Goal: Task Accomplishment & Management: Manage account settings

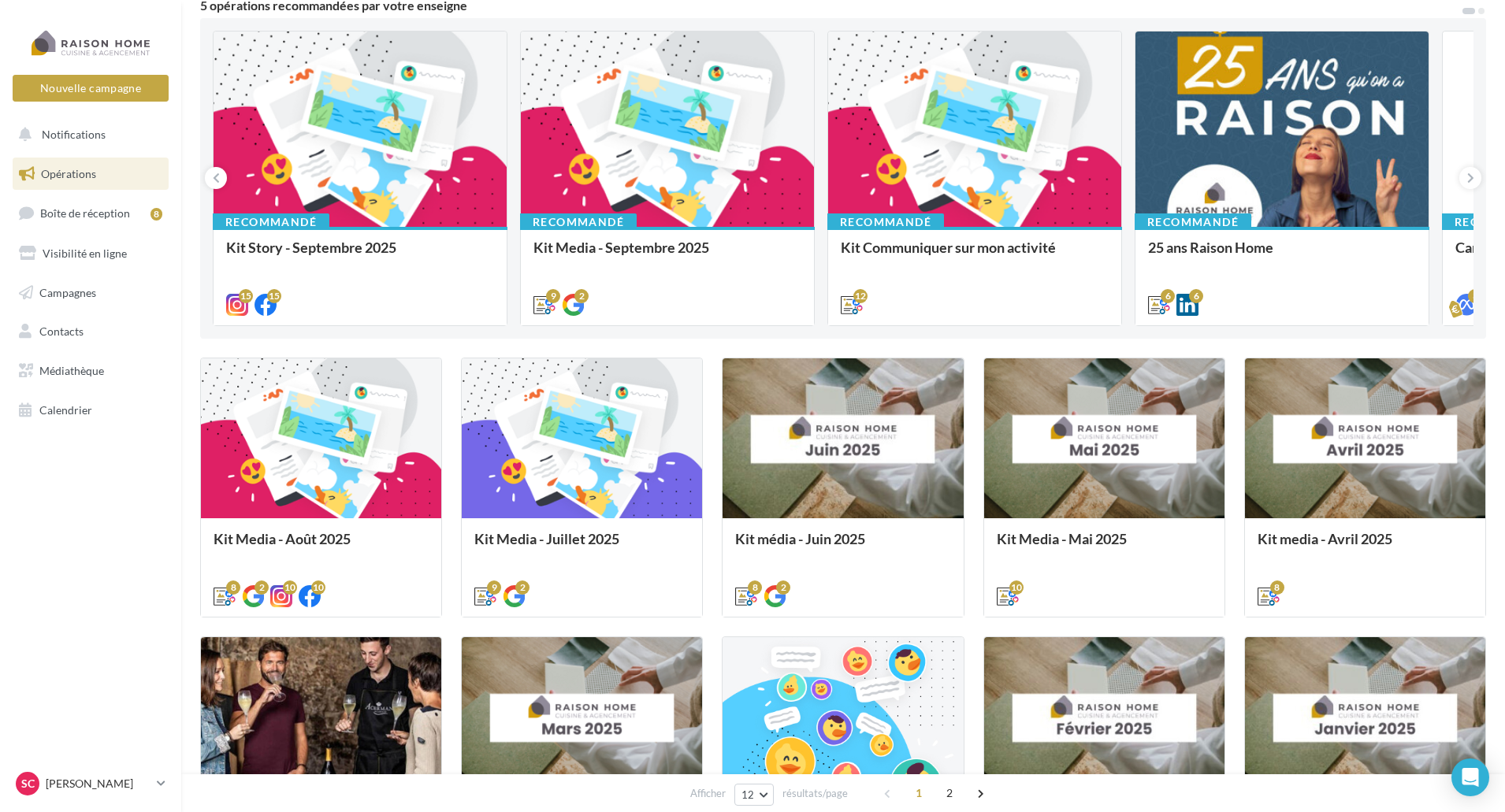
scroll to position [158, 0]
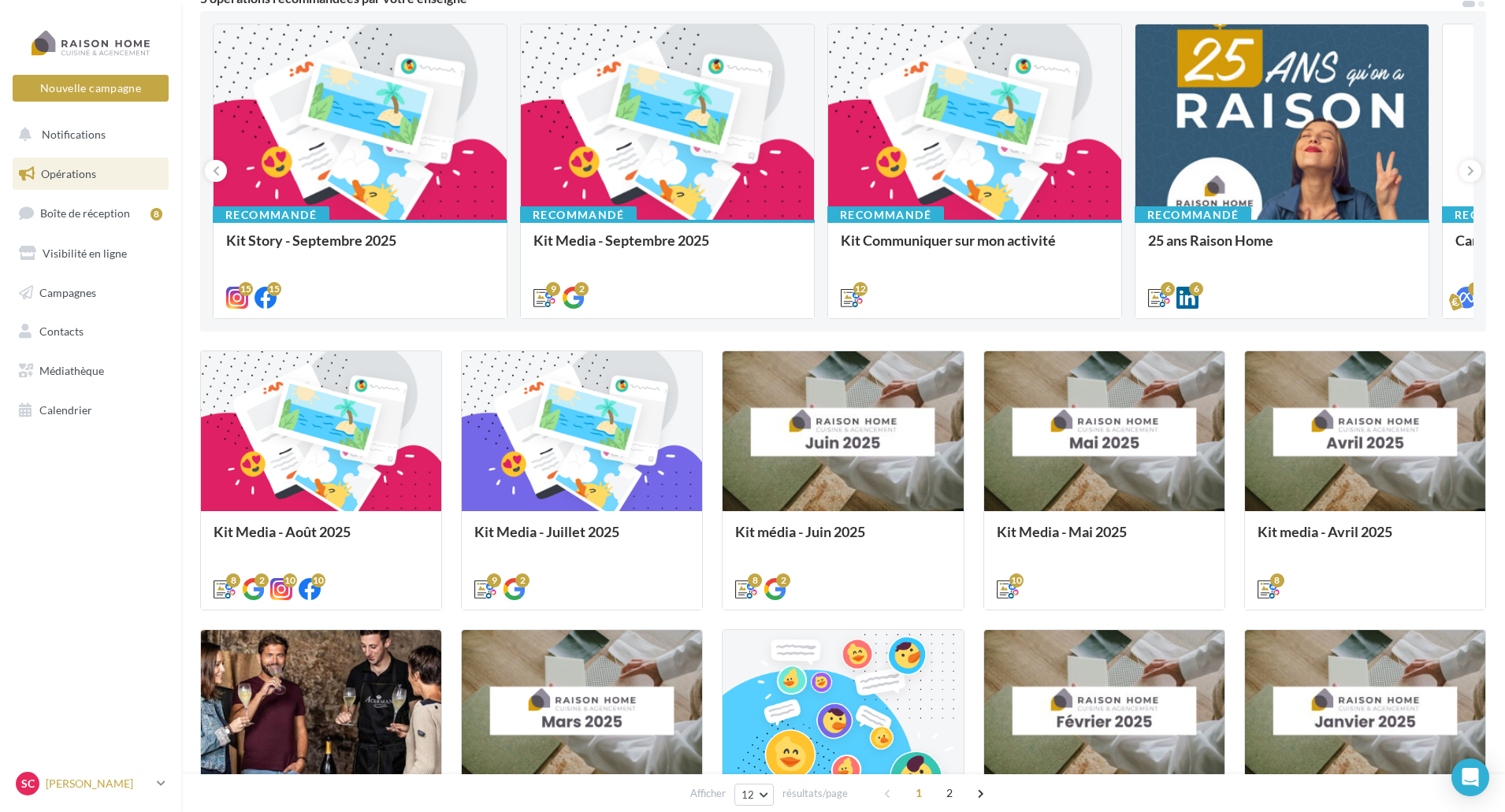
click at [67, 786] on p "[PERSON_NAME]" at bounding box center [98, 784] width 105 height 16
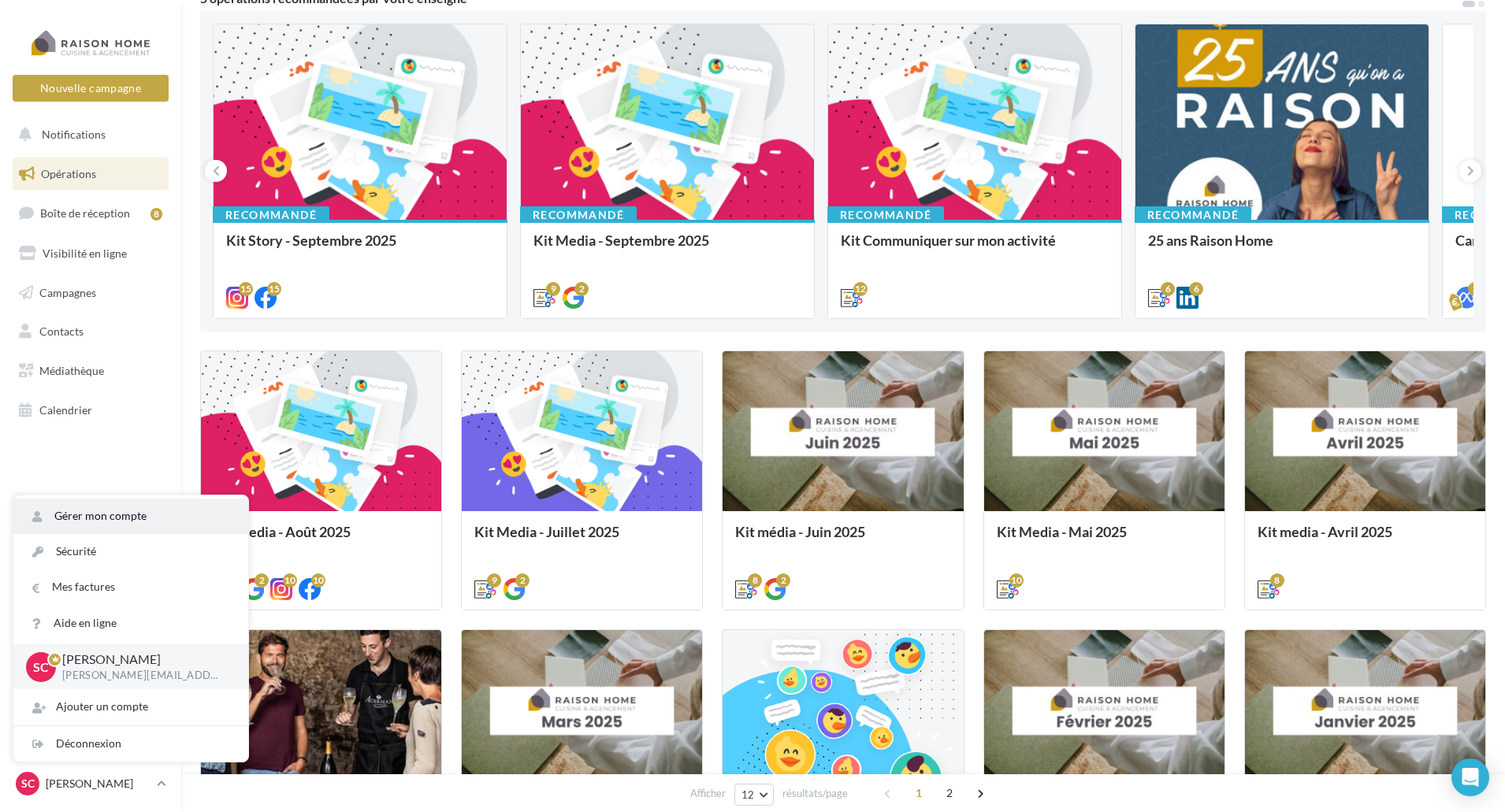
click at [57, 519] on link "Gérer mon compte" at bounding box center [131, 517] width 235 height 36
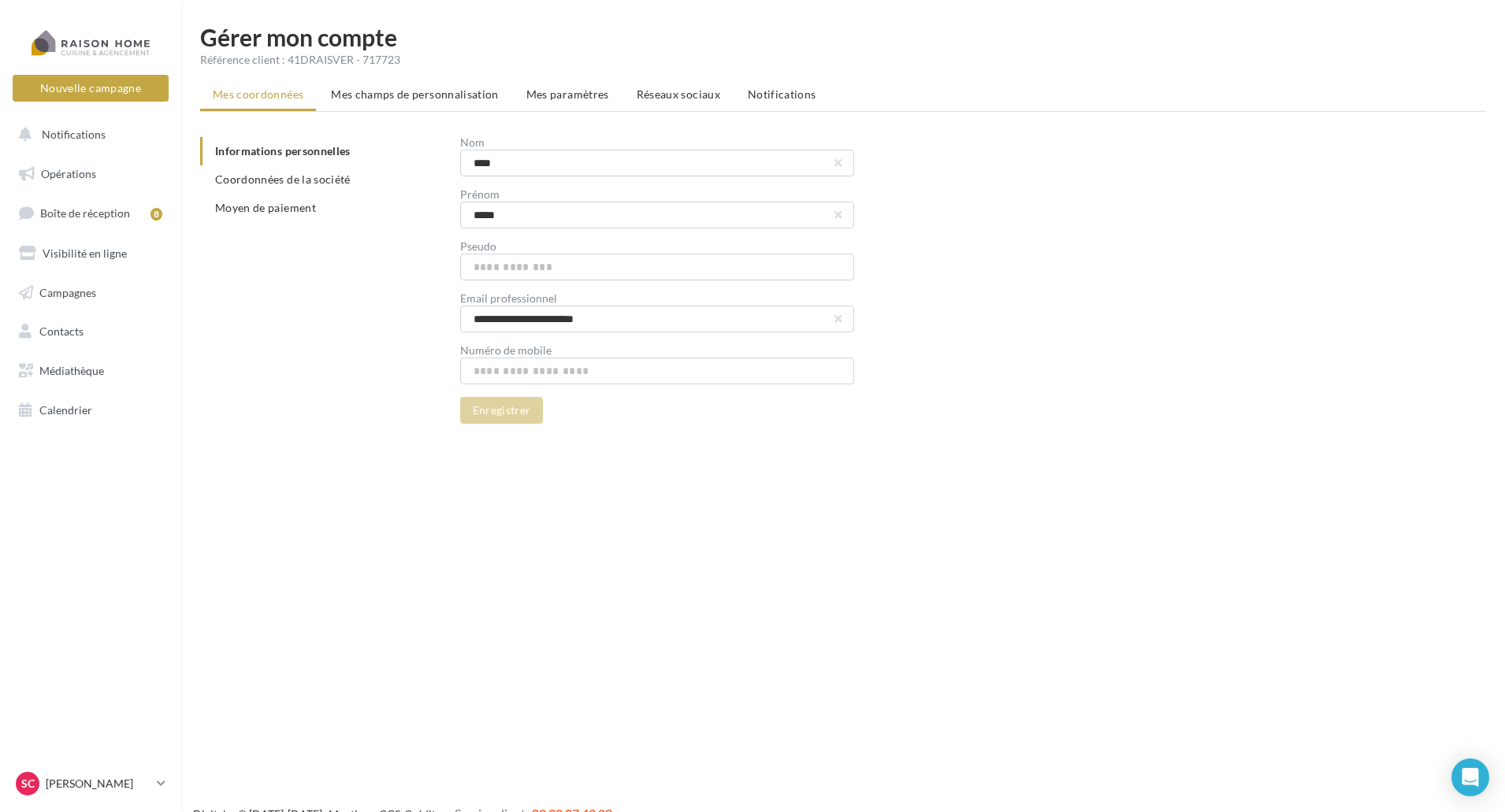
drag, startPoint x: 383, startPoint y: 309, endPoint x: 397, endPoint y: 289, distance: 24.4
click at [383, 309] on div "**********" at bounding box center [850, 280] width 1299 height 287
click at [580, 97] on span "Mes paramètres" at bounding box center [567, 93] width 83 height 13
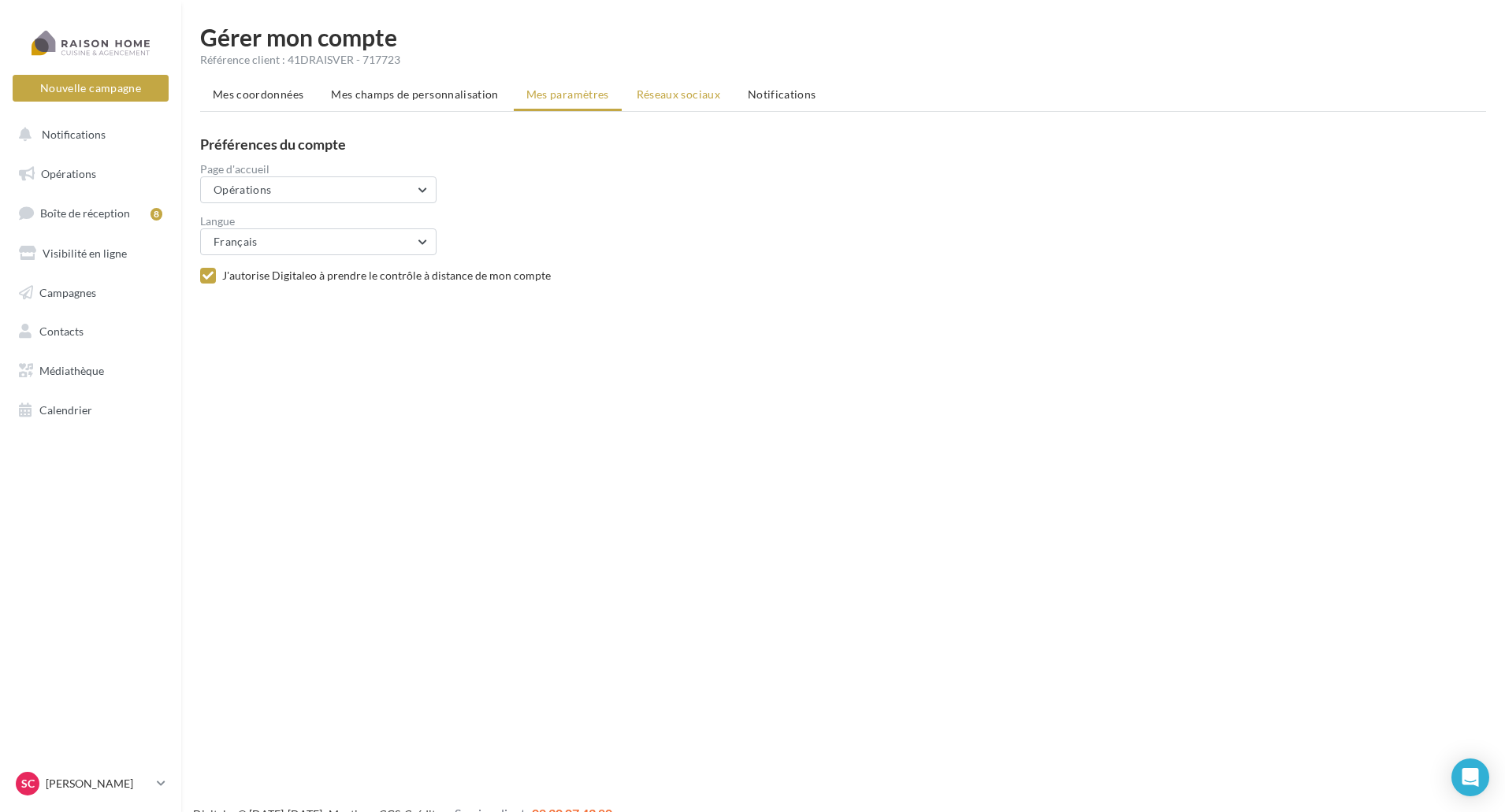
click at [671, 95] on span "Réseaux sociaux" at bounding box center [679, 93] width 84 height 13
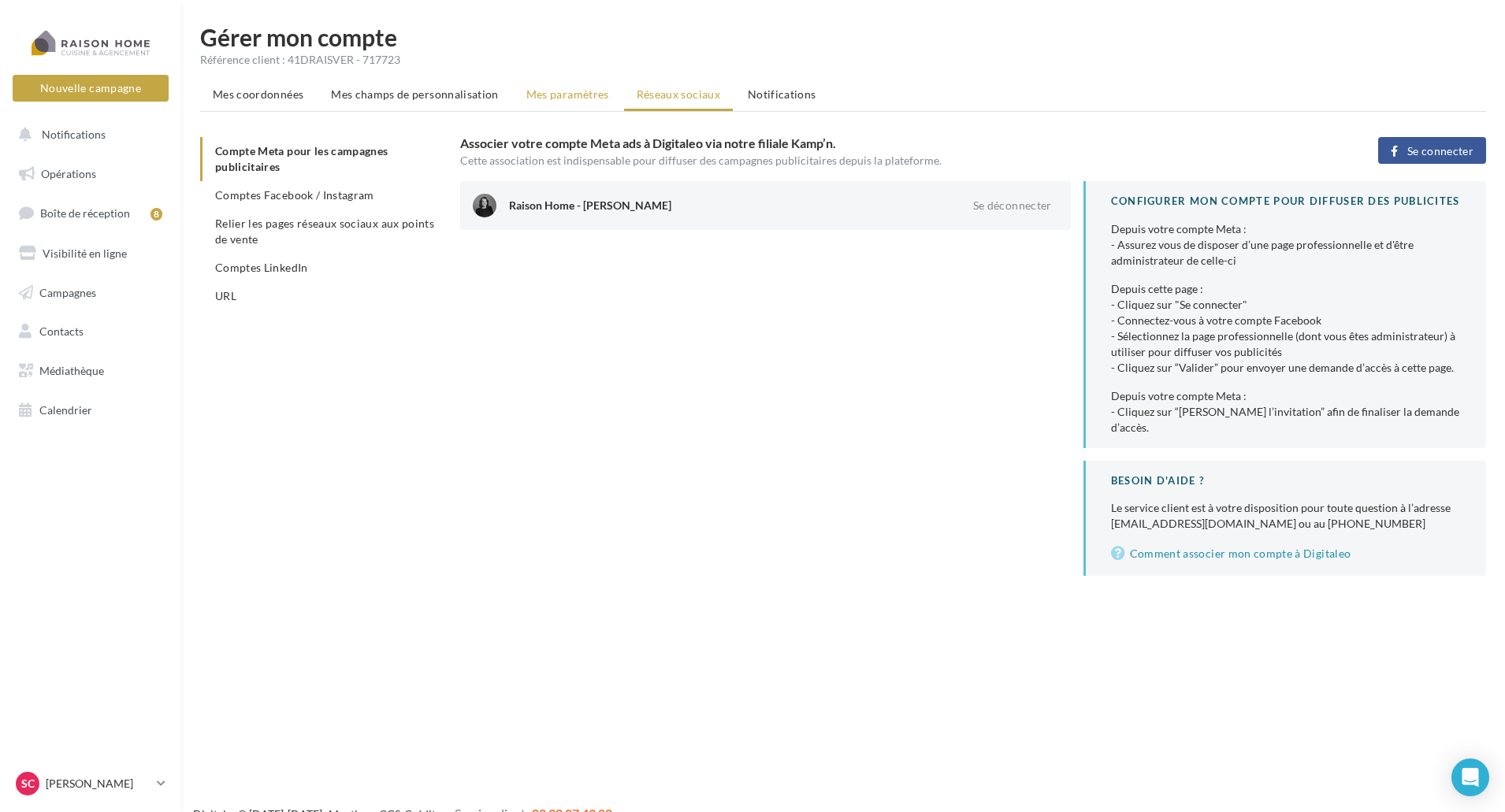
click at [559, 92] on span "Mes paramètres" at bounding box center [567, 93] width 83 height 13
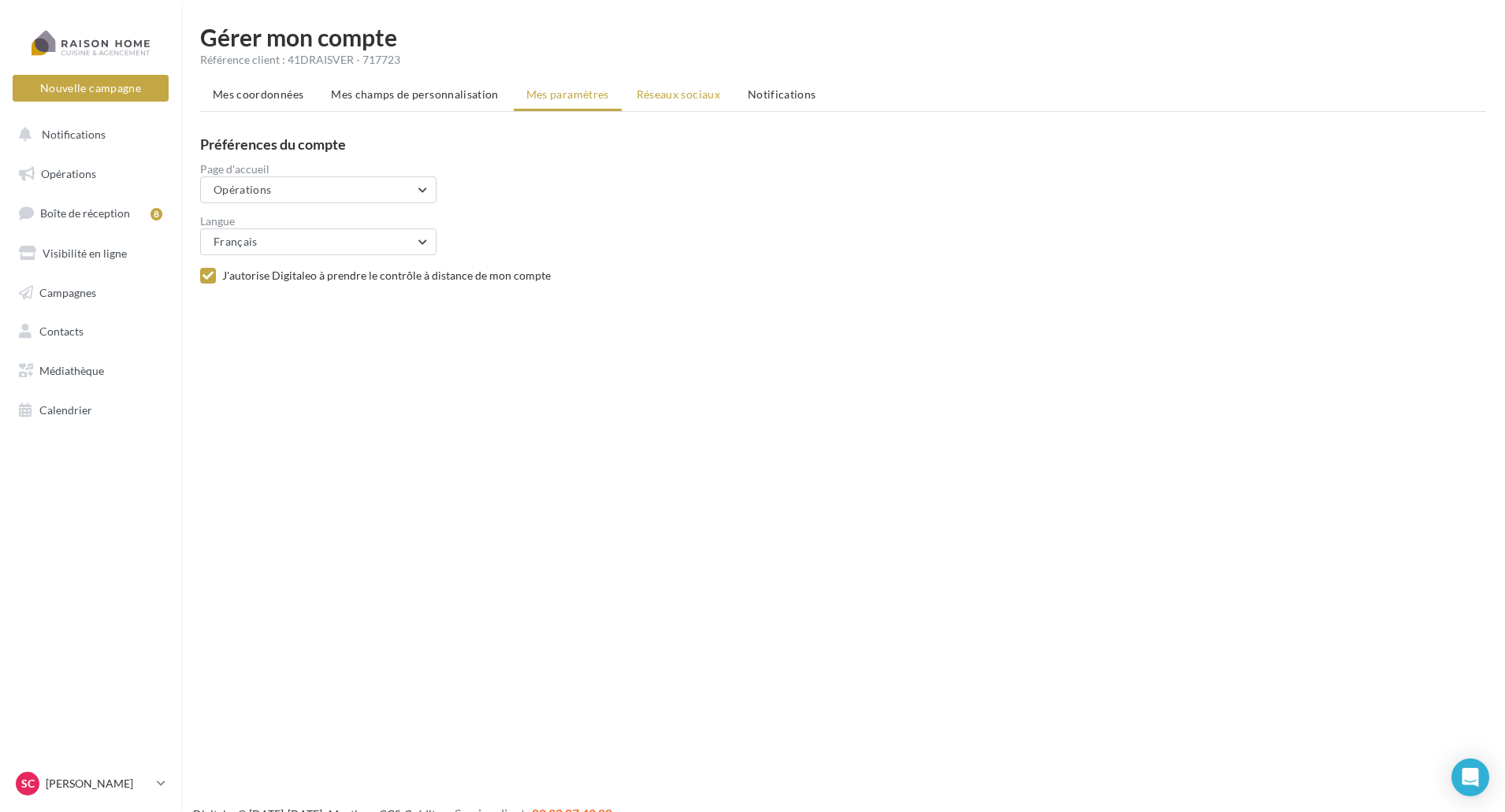
click at [704, 100] on span "Réseaux sociaux" at bounding box center [679, 93] width 84 height 13
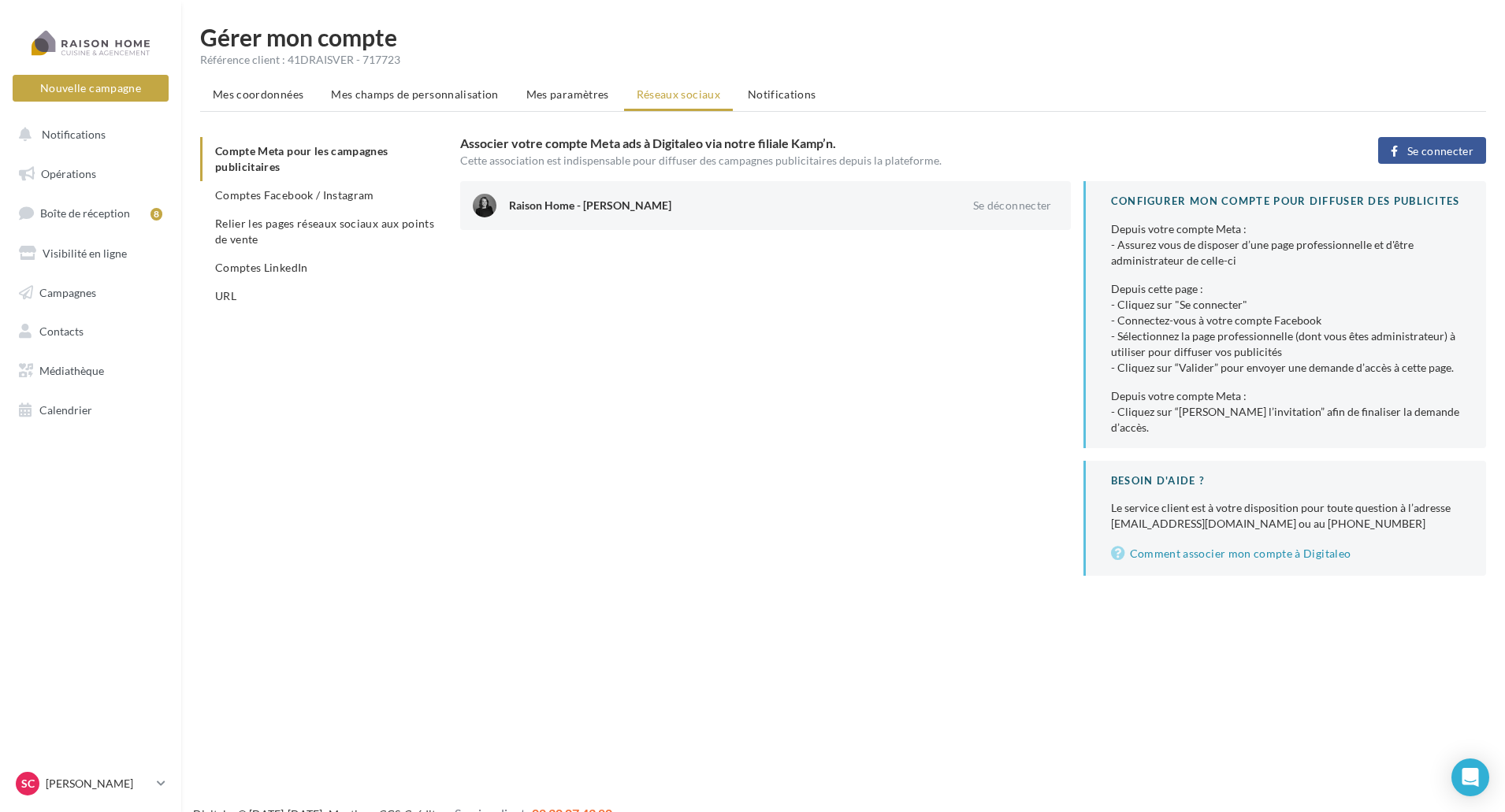
click at [536, 211] on div "Raison Home - [PERSON_NAME]" at bounding box center [721, 206] width 424 height 16
click at [262, 234] on li "Relier les pages réseaux sociaux aux points de vente" at bounding box center [324, 232] width 247 height 44
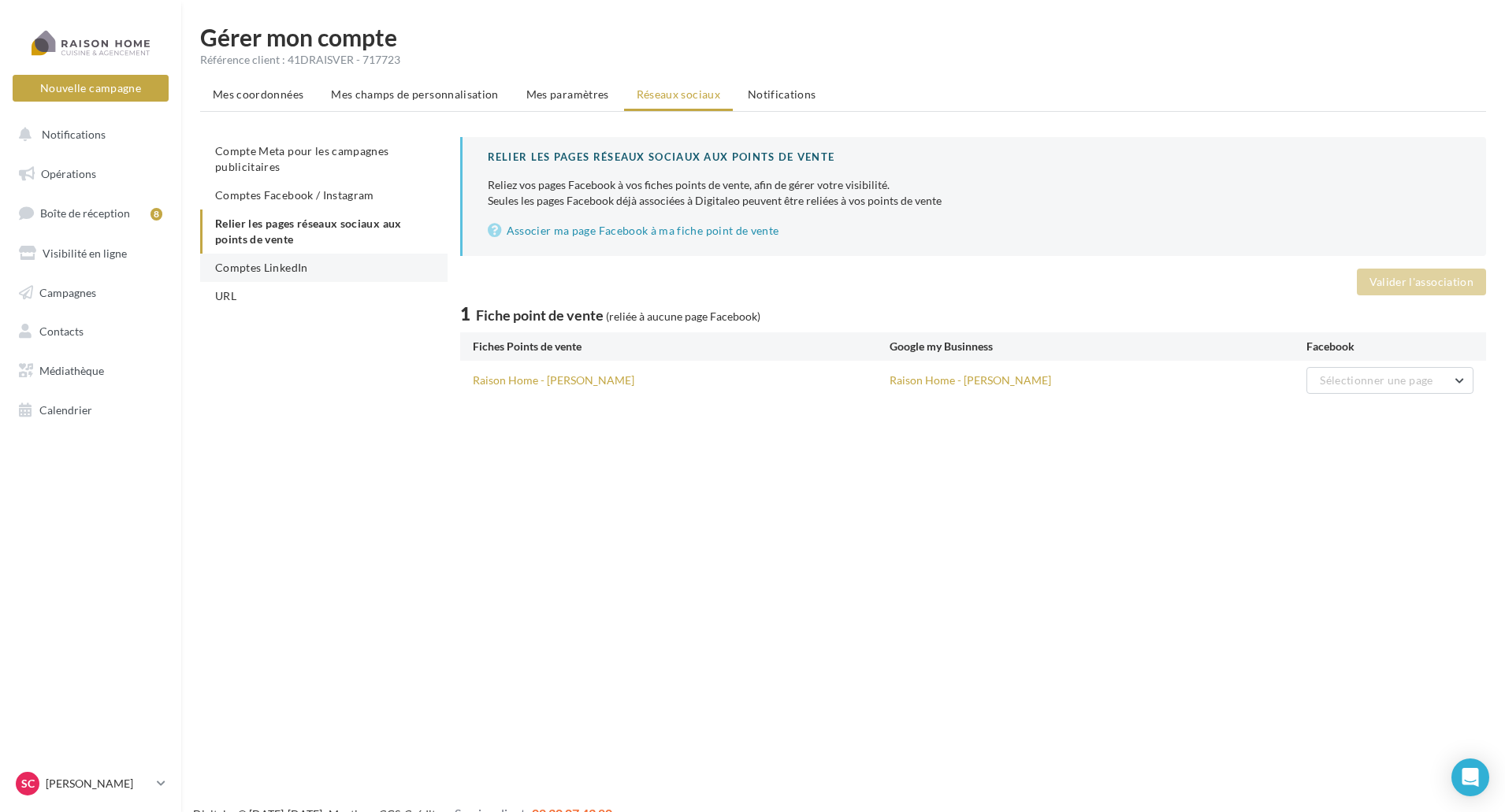
click at [259, 267] on span "Comptes LinkedIn" at bounding box center [261, 267] width 93 height 13
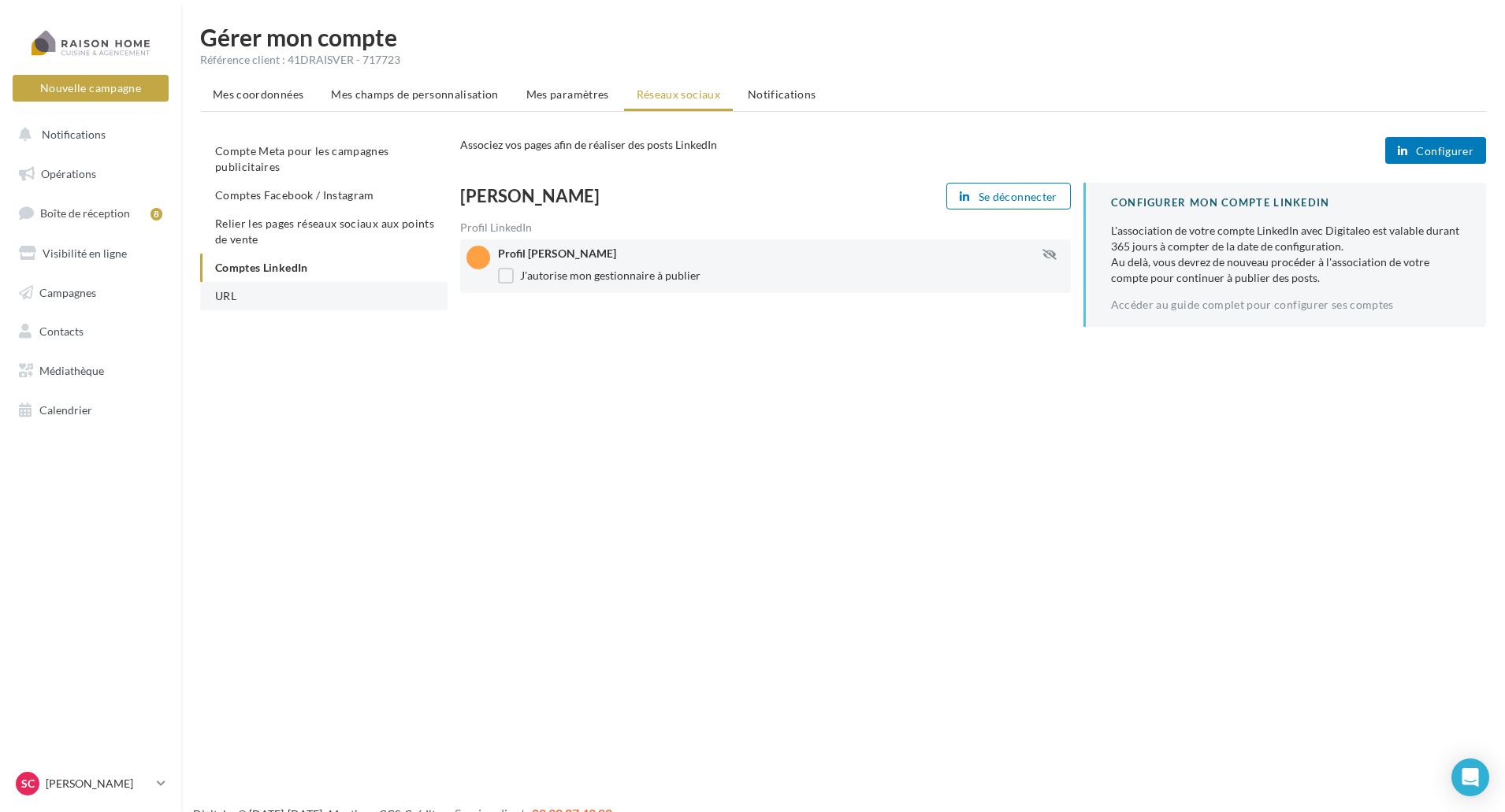
click at [230, 293] on span "URL" at bounding box center [226, 295] width 21 height 13
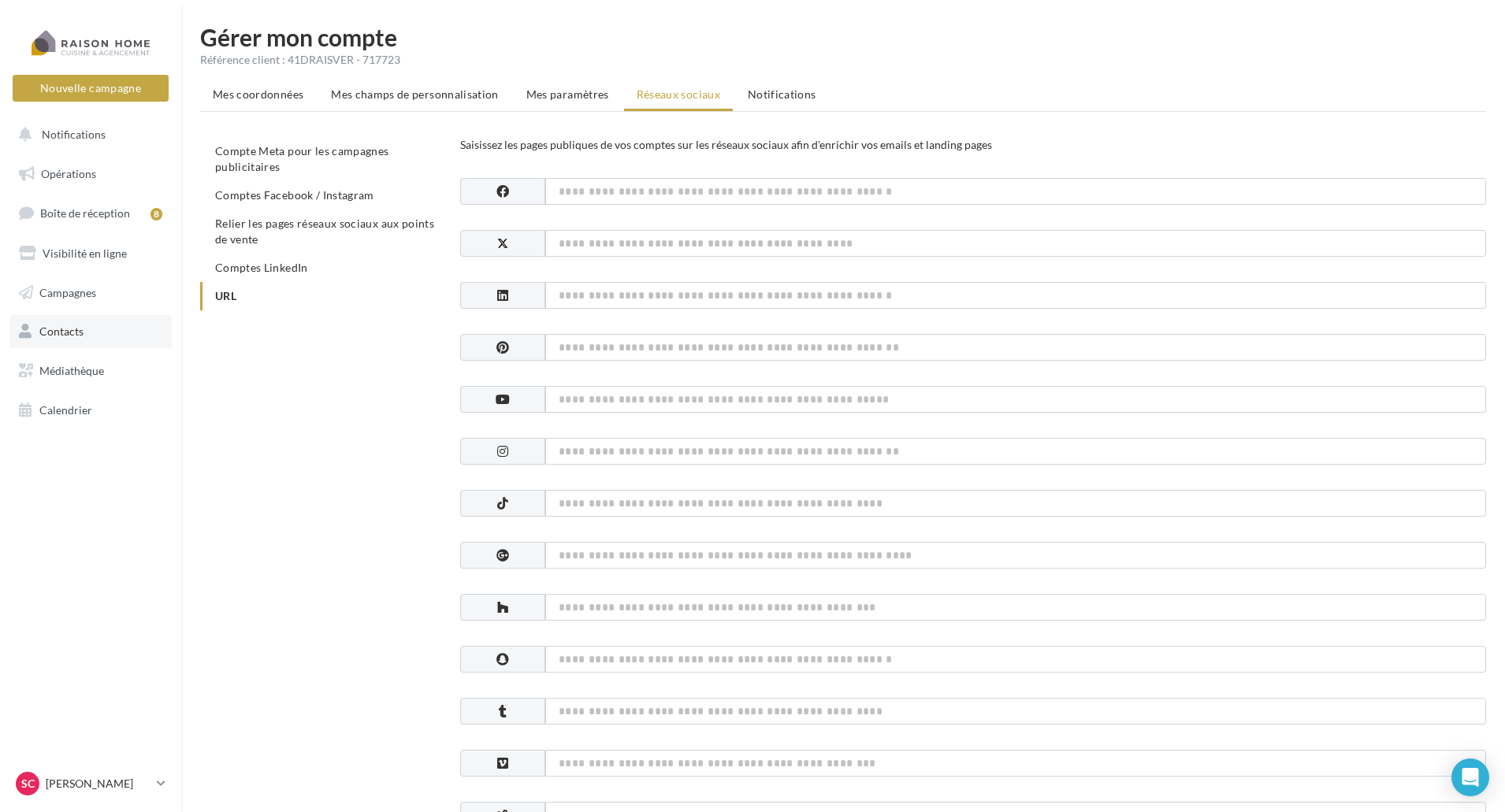
click at [60, 326] on span "Contacts" at bounding box center [61, 331] width 44 height 13
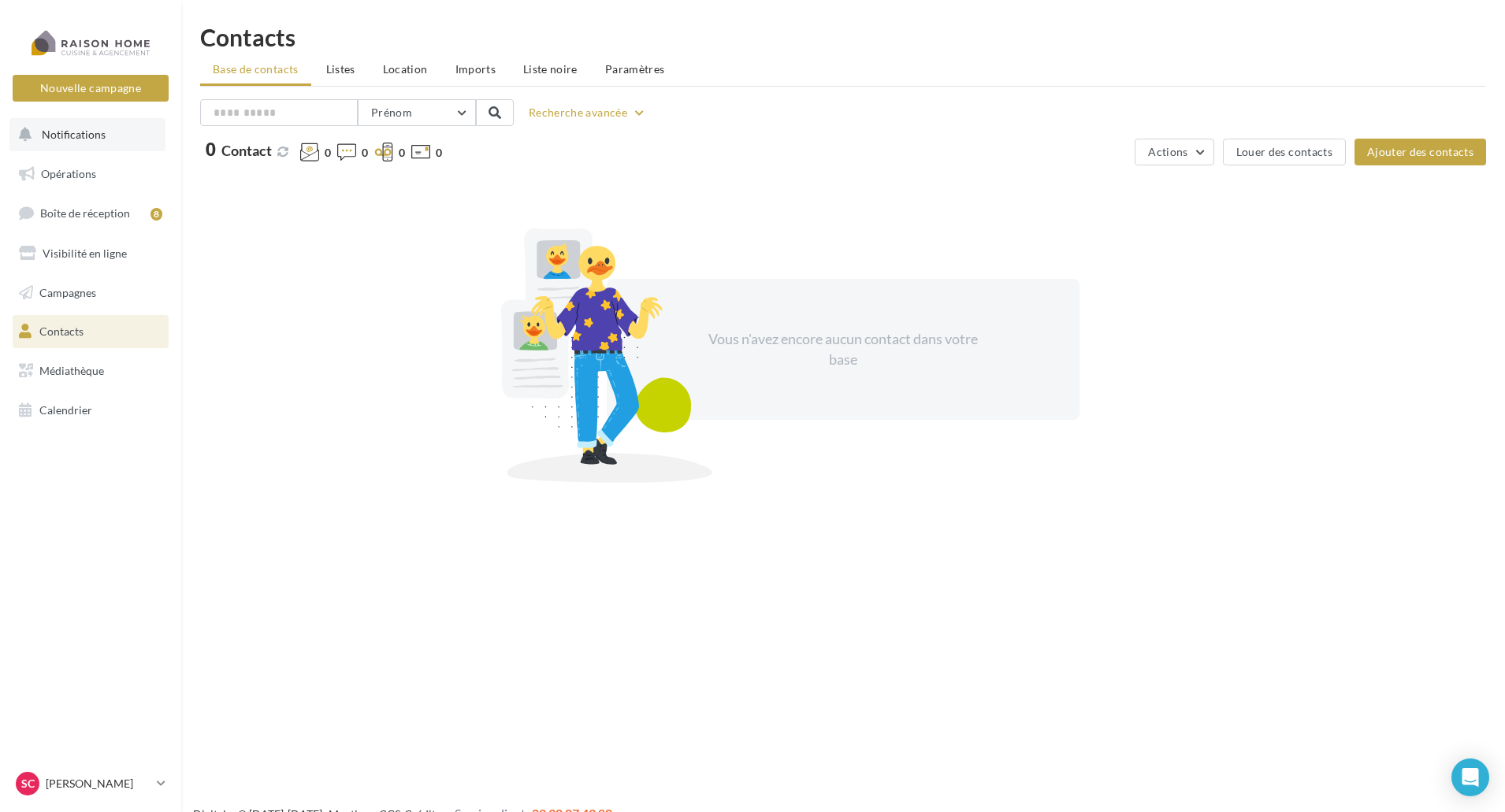
click at [86, 145] on button "Notifications" at bounding box center [87, 135] width 156 height 33
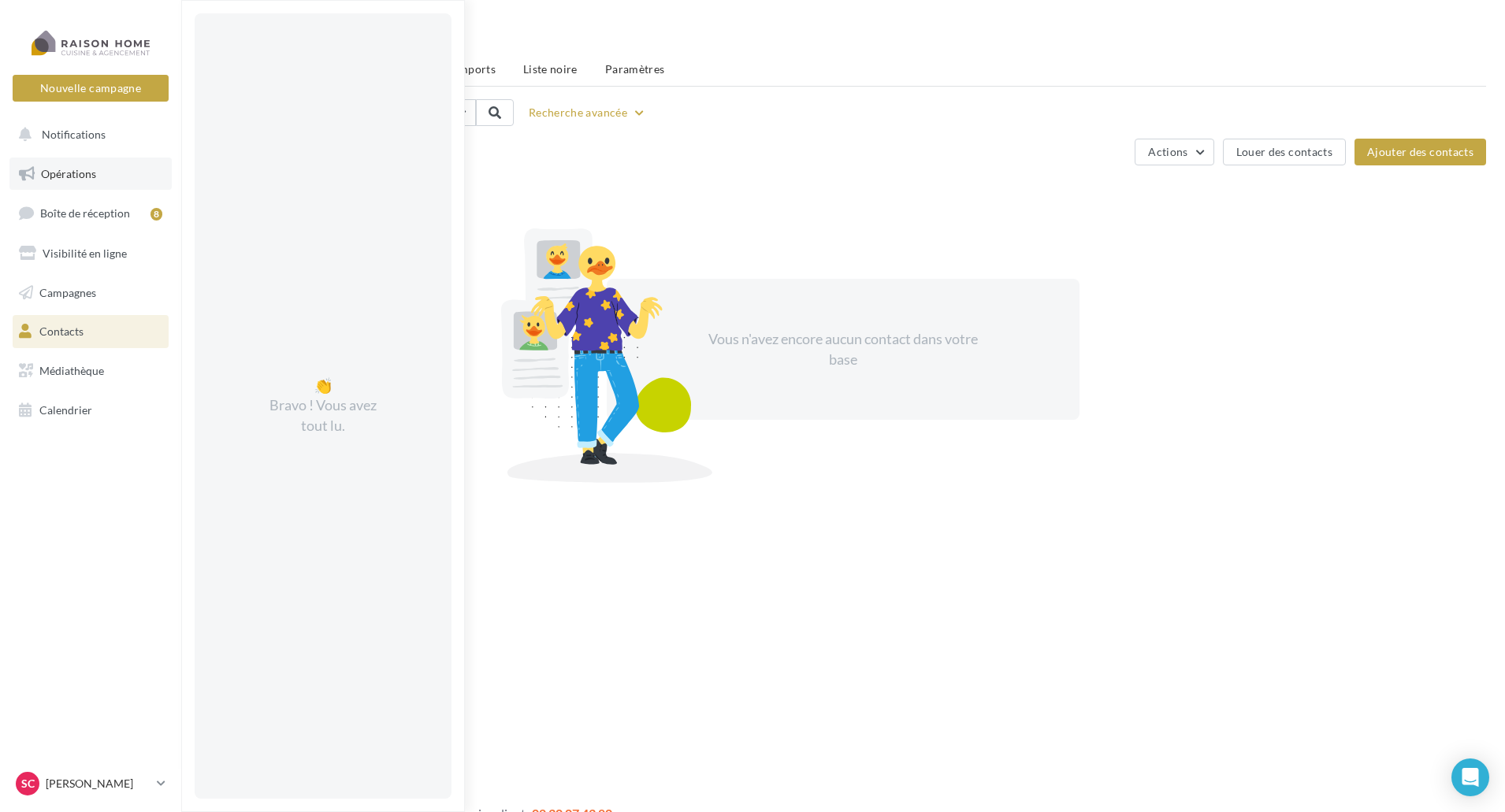
click at [82, 178] on span "Opérations" at bounding box center [68, 173] width 55 height 13
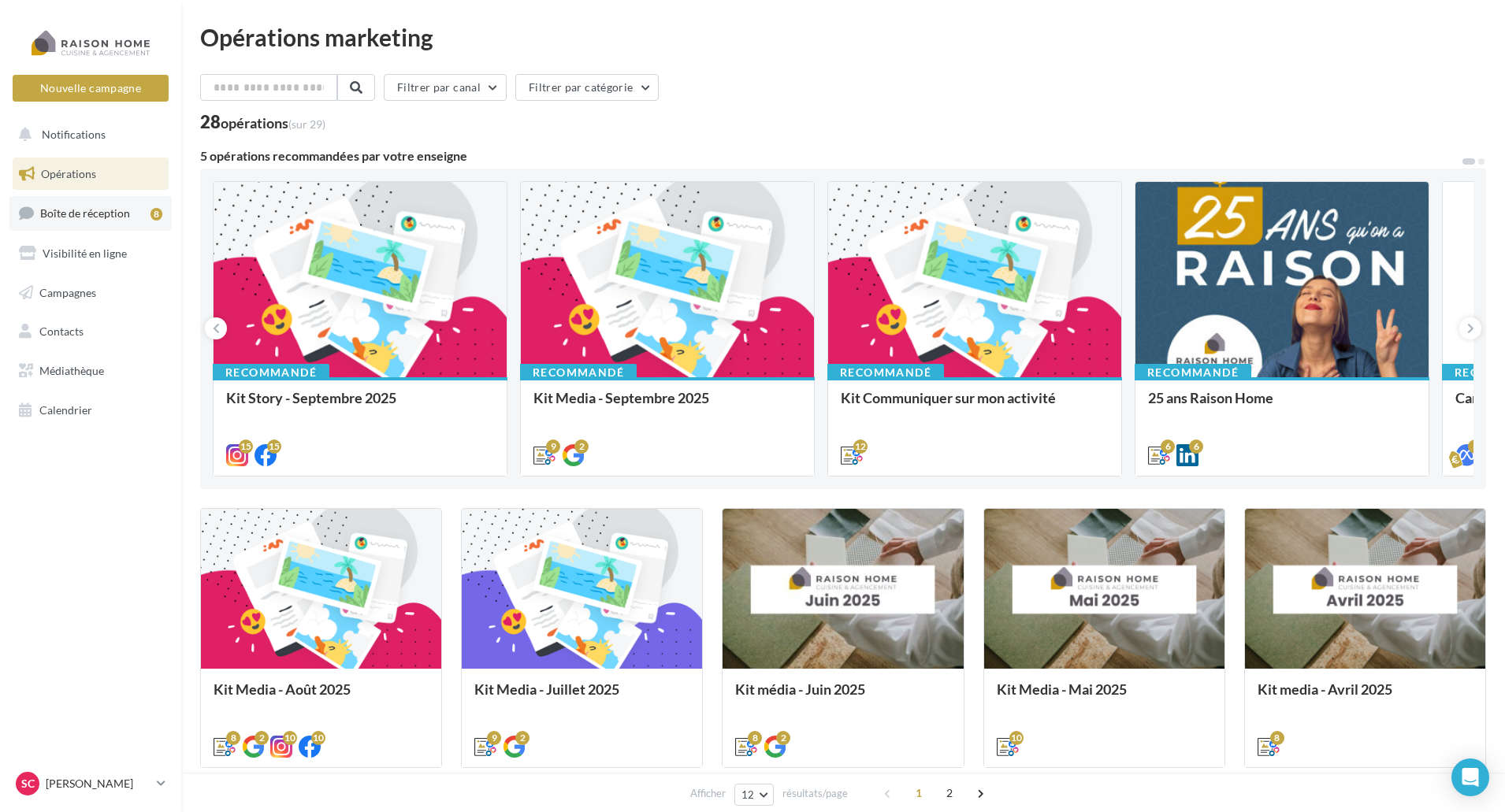
click at [75, 210] on span "Boîte de réception" at bounding box center [85, 213] width 90 height 13
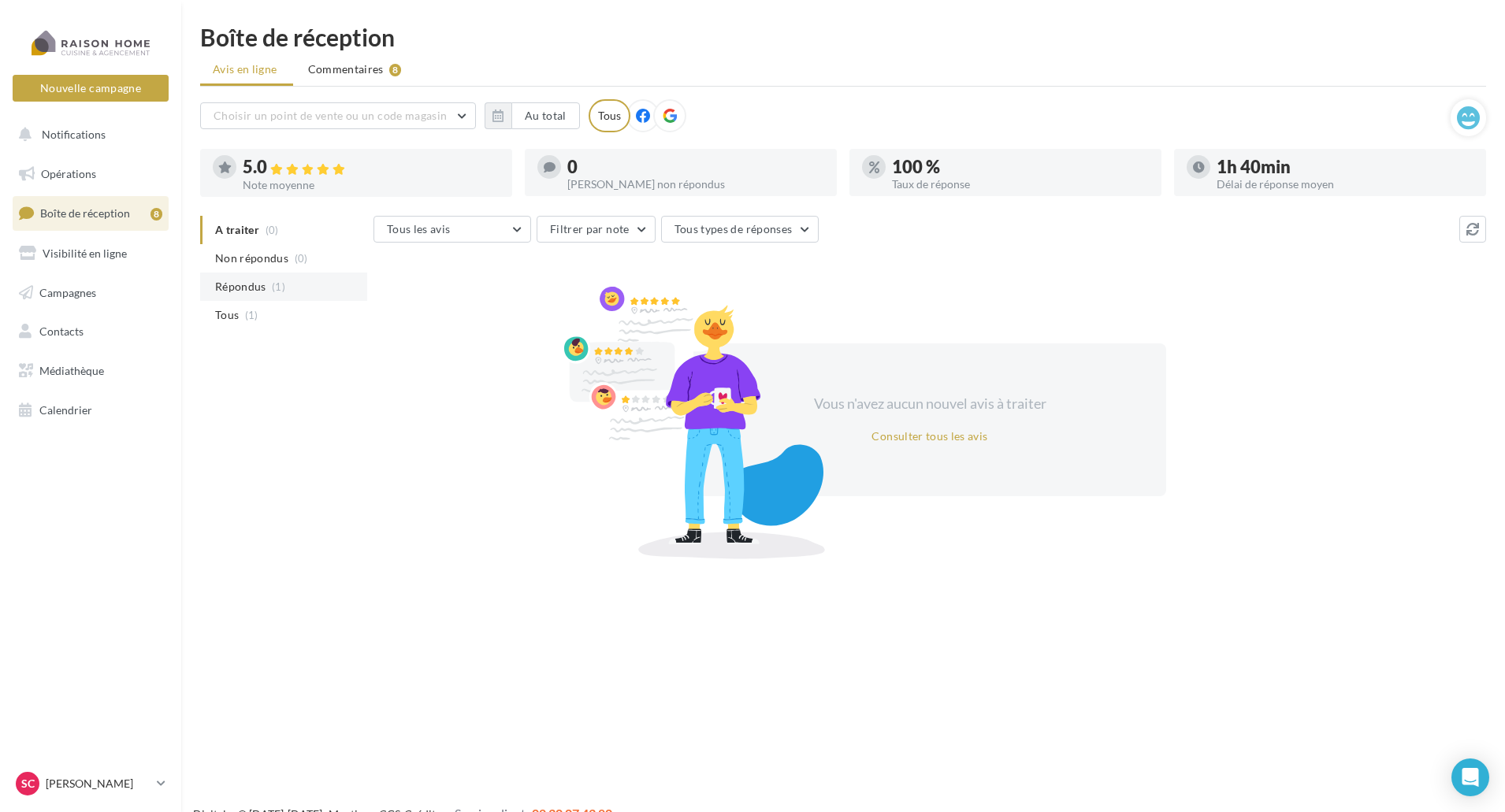
click at [236, 286] on span "Répondus" at bounding box center [241, 287] width 51 height 16
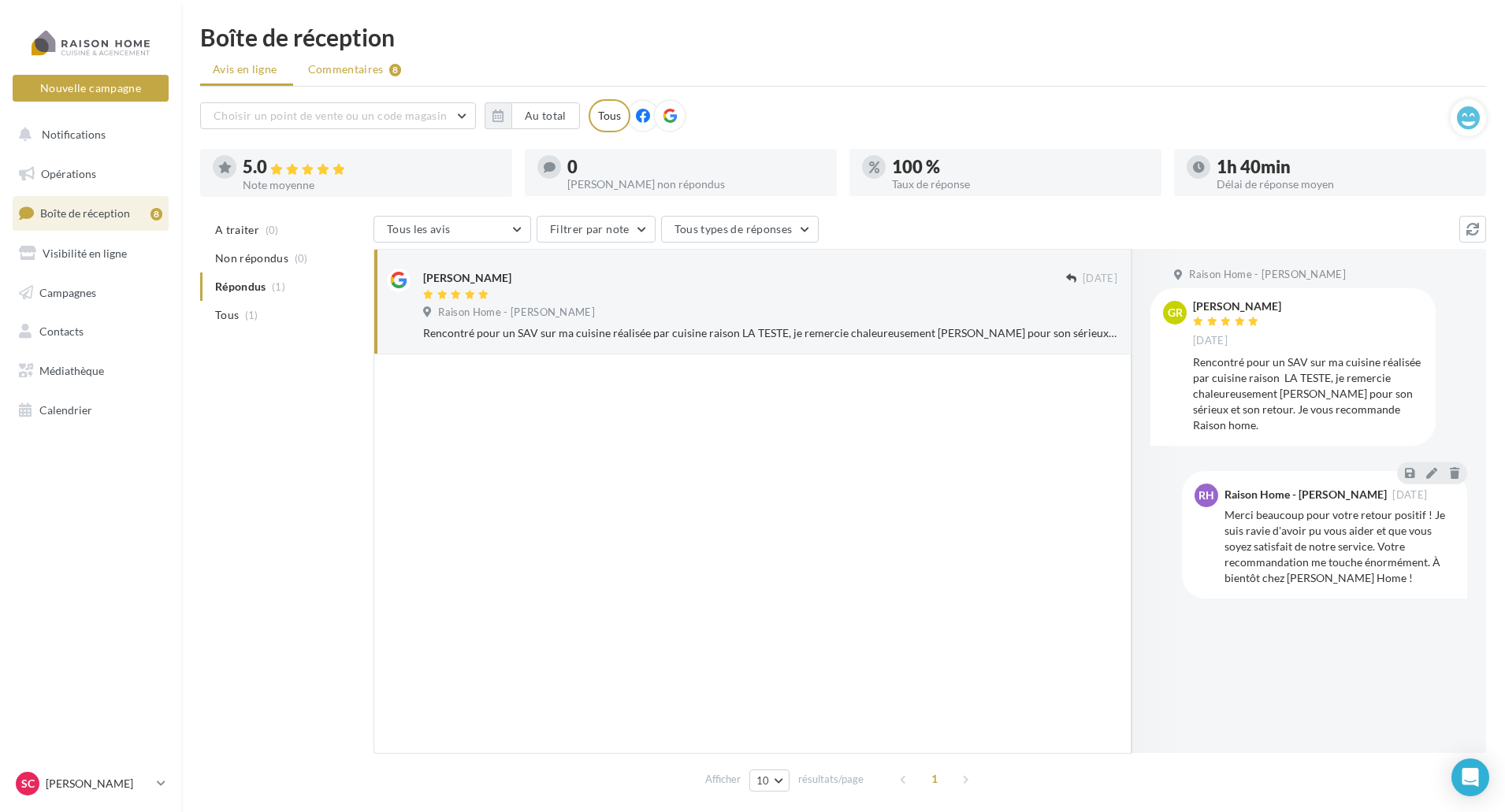
click at [327, 70] on span "Commentaires" at bounding box center [346, 70] width 76 height 16
